Goal: Task Accomplishment & Management: Manage account settings

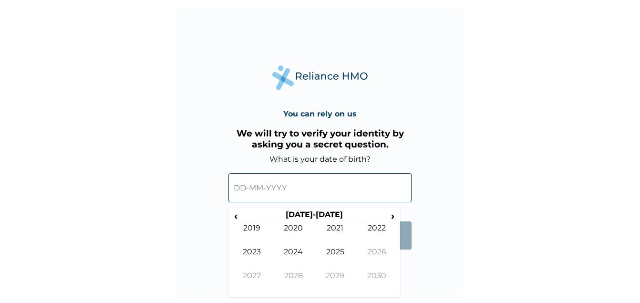
click at [249, 189] on input "text" at bounding box center [319, 187] width 183 height 29
click at [238, 218] on span "‹" at bounding box center [236, 216] width 10 height 12
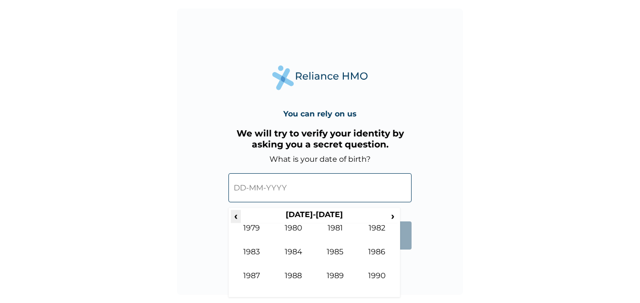
click at [238, 218] on span "‹" at bounding box center [236, 216] width 10 height 12
click at [248, 276] on td "1977" at bounding box center [252, 283] width 42 height 24
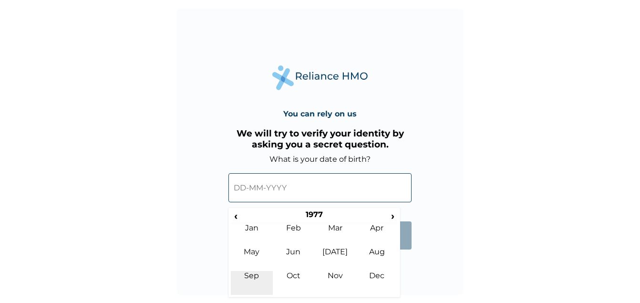
click at [249, 278] on td "Sep" at bounding box center [252, 283] width 42 height 24
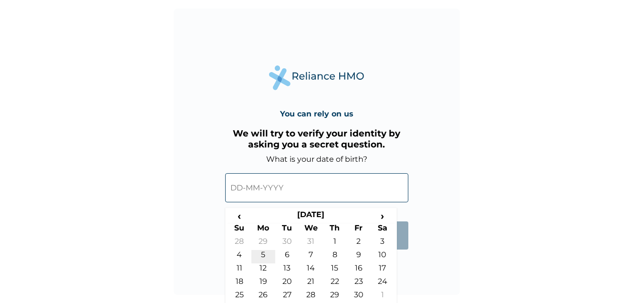
click at [263, 258] on td "5" at bounding box center [263, 256] width 24 height 13
type input "05-09-1977"
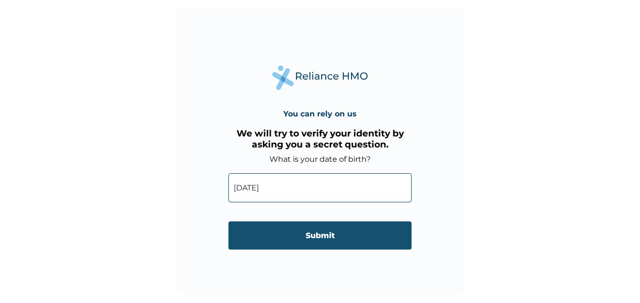
click at [310, 242] on input "Submit" at bounding box center [319, 235] width 183 height 28
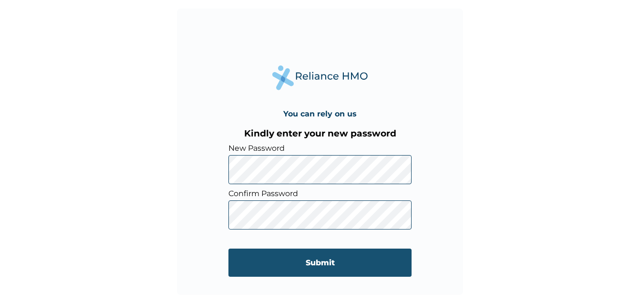
click at [316, 270] on input "Submit" at bounding box center [319, 262] width 183 height 28
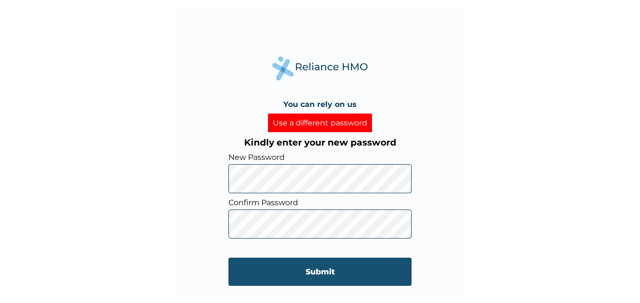
click at [311, 276] on input "Submit" at bounding box center [319, 271] width 183 height 28
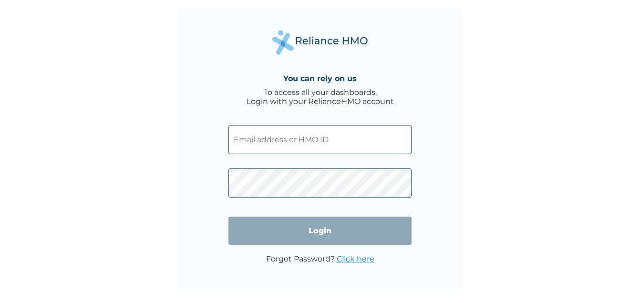
click at [243, 140] on input "text" at bounding box center [319, 139] width 183 height 29
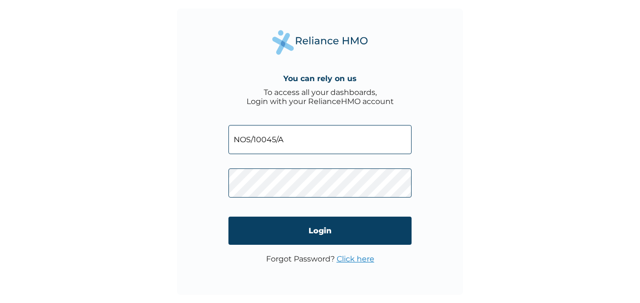
type input "NOS/10045/A"
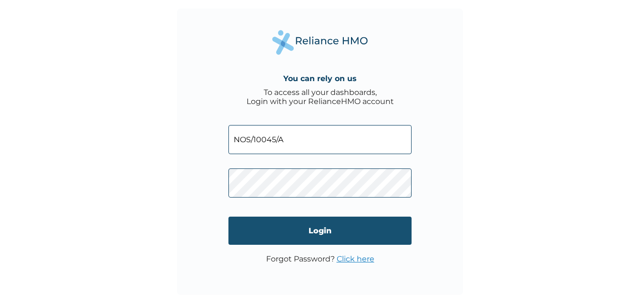
click at [284, 226] on input "Login" at bounding box center [319, 230] width 183 height 28
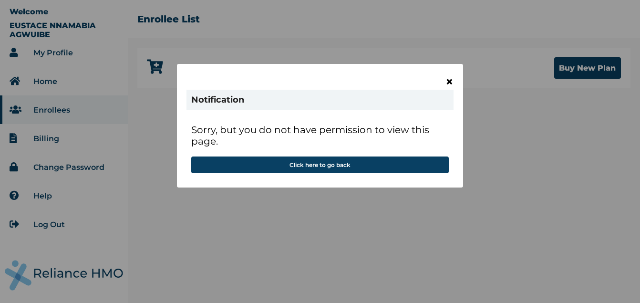
click at [449, 81] on span "×" at bounding box center [449, 81] width 8 height 16
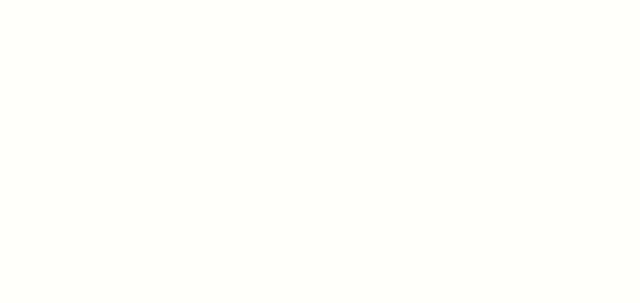
click at [449, 81] on div at bounding box center [320, 151] width 640 height 303
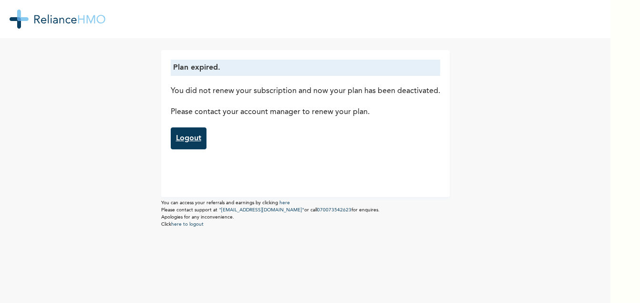
click at [187, 129] on link "Logout" at bounding box center [189, 138] width 36 height 22
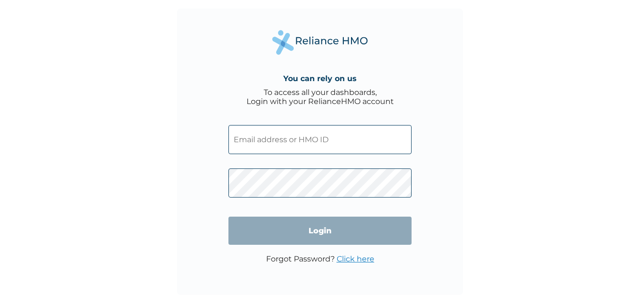
type input "NOS/10045/A"
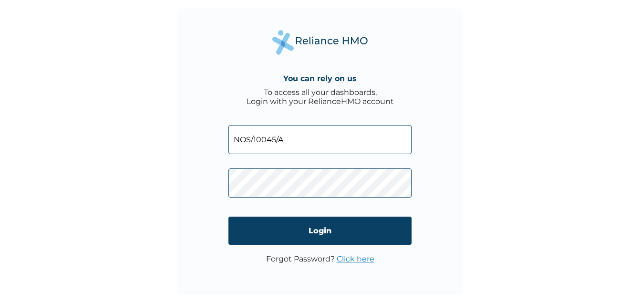
click input "Login" at bounding box center [319, 230] width 183 height 28
